Goal: Task Accomplishment & Management: Use online tool/utility

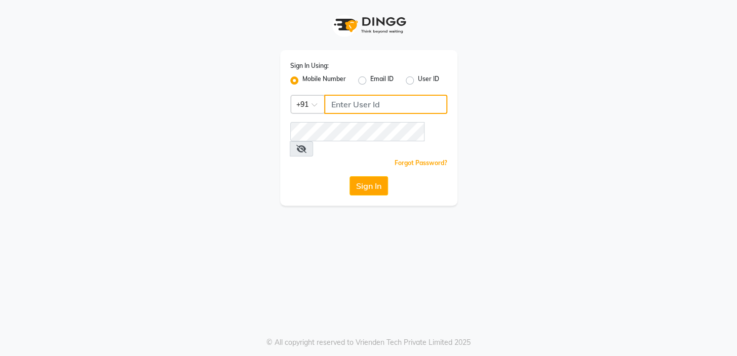
type input "7826887778"
click at [375, 176] on button "Sign In" at bounding box center [369, 185] width 39 height 19
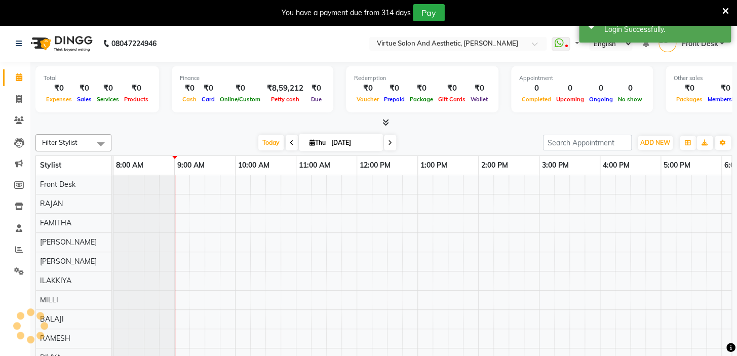
select select "en"
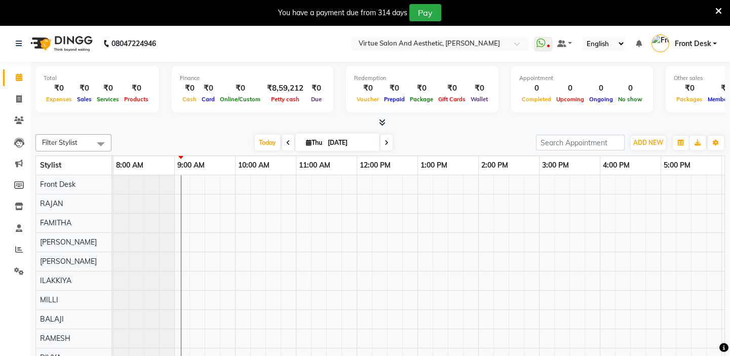
click at [716, 13] on icon at bounding box center [719, 11] width 7 height 9
